Goal: Communication & Community: Answer question/provide support

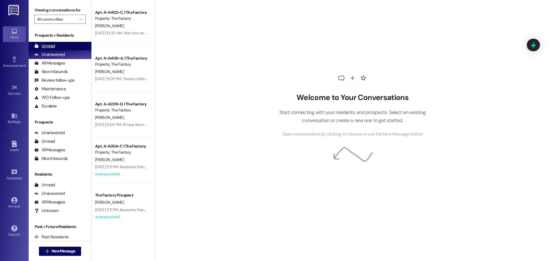
click at [51, 45] on div "Unread" at bounding box center [44, 46] width 21 height 6
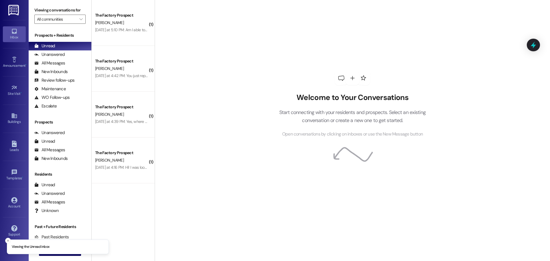
click at [155, 243] on div "Welcome to Your Conversations Start connecting with your residents and prospect…" at bounding box center [352, 130] width 395 height 261
click at [7, 241] on line "Close toast" at bounding box center [8, 241] width 2 height 2
click at [53, 251] on span "New Message" at bounding box center [63, 251] width 23 height 6
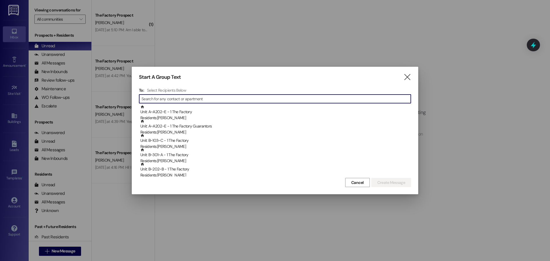
click at [150, 97] on input at bounding box center [275, 99] width 269 height 8
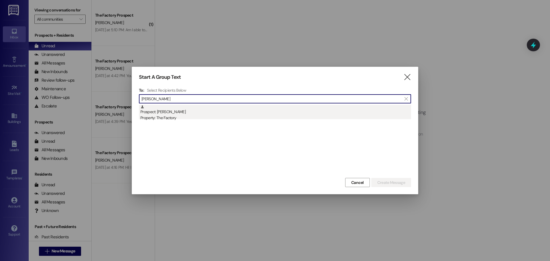
type input "[PERSON_NAME]"
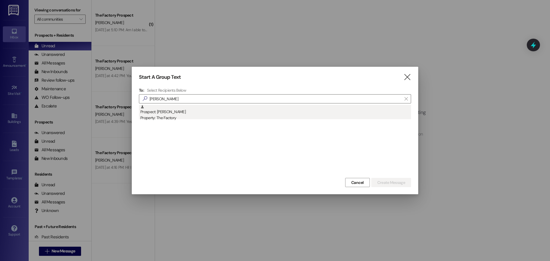
click at [152, 115] on div "Prospect: Payton Leak Property: The Factory" at bounding box center [275, 113] width 271 height 16
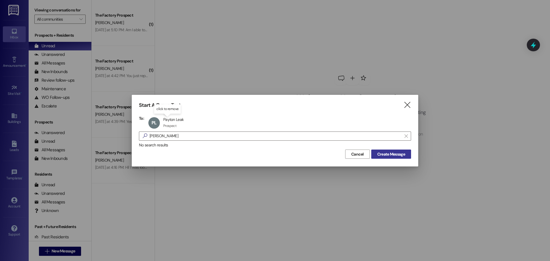
click at [396, 152] on span "Create Message" at bounding box center [391, 154] width 28 height 6
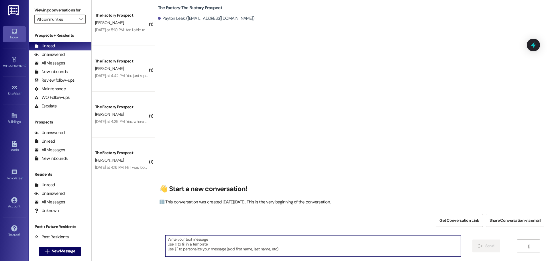
click at [171, 241] on textarea at bounding box center [313, 245] width 296 height 21
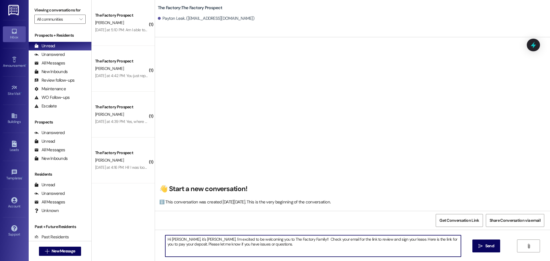
click at [266, 246] on textarea "Hi [PERSON_NAME], it's [PERSON_NAME]. I'm excited to be welcoming you to The Fa…" at bounding box center [313, 245] width 296 height 21
paste textarea "[URL][DOMAIN_NAME]"
drag, startPoint x: 164, startPoint y: 238, endPoint x: 353, endPoint y: 248, distance: 189.6
click at [353, 248] on textarea "Hi [PERSON_NAME], it's [PERSON_NAME]. I'm excited to be welcoming you to The Fa…" at bounding box center [313, 245] width 296 height 21
type textarea "Hi [PERSON_NAME], it's [PERSON_NAME]. I'm excited to be welcoming you to The Fa…"
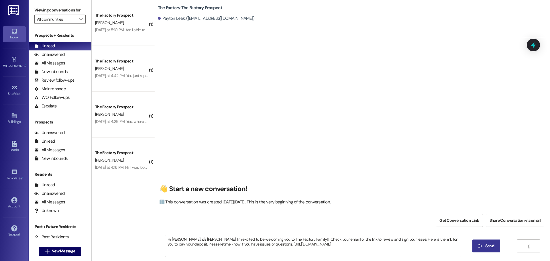
click at [490, 244] on span "Send" at bounding box center [489, 246] width 9 height 6
